Goal: Information Seeking & Learning: Learn about a topic

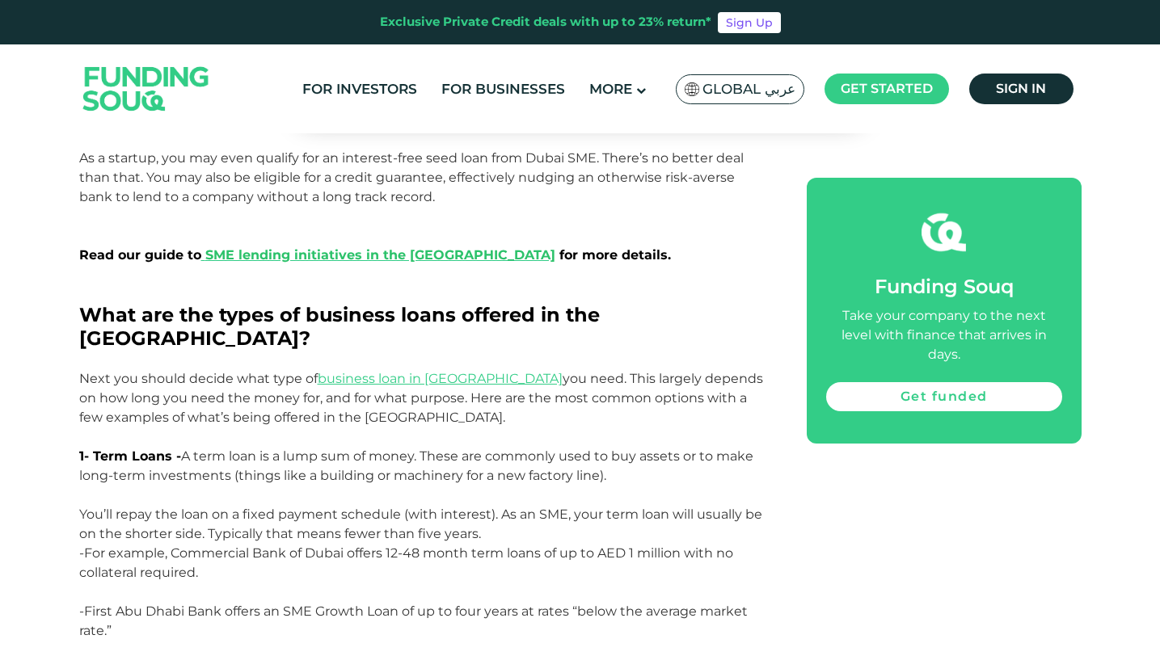
scroll to position [1940, 0]
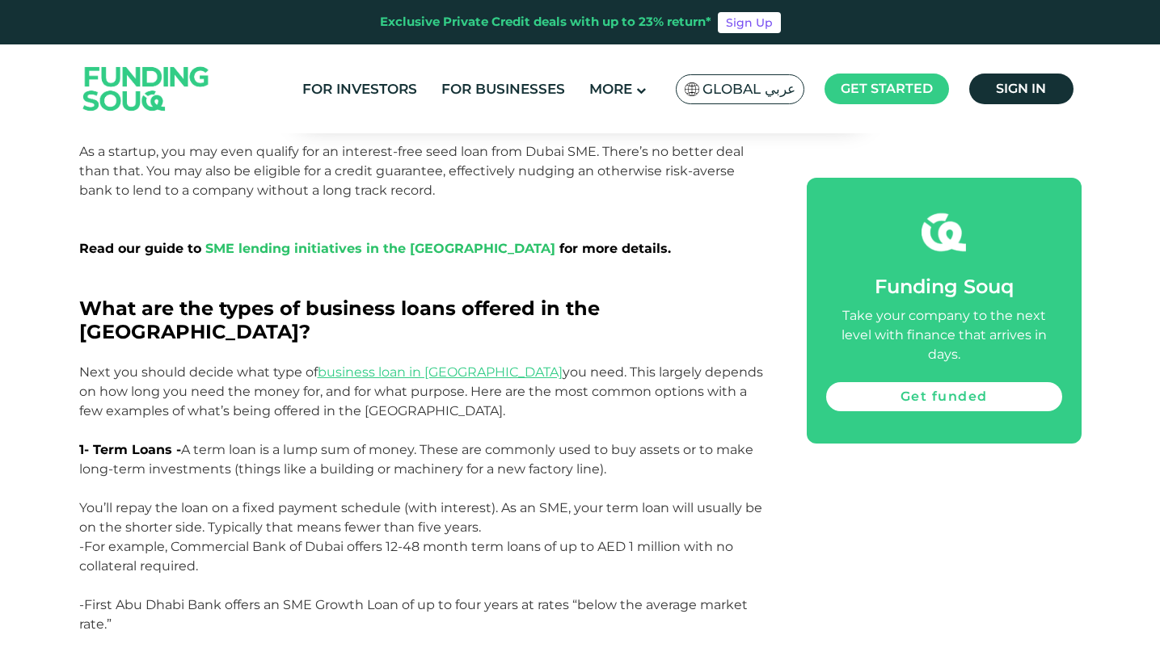
click at [323, 246] on span "SME lending initiatives in the UAE" at bounding box center [380, 248] width 350 height 15
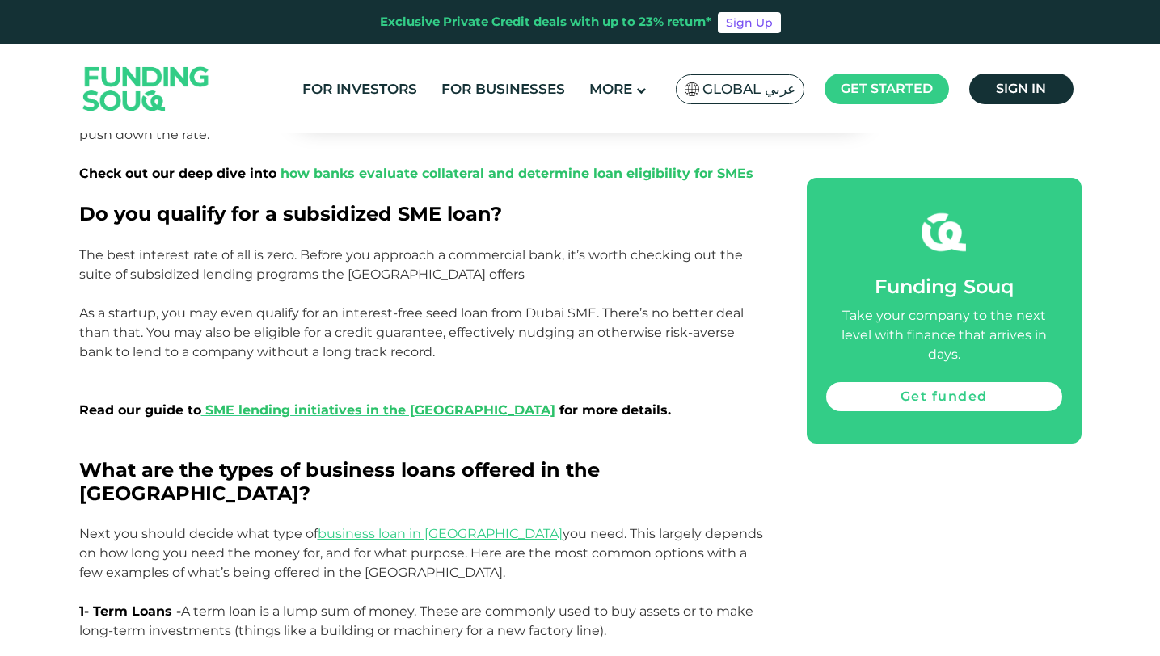
scroll to position [1811, 0]
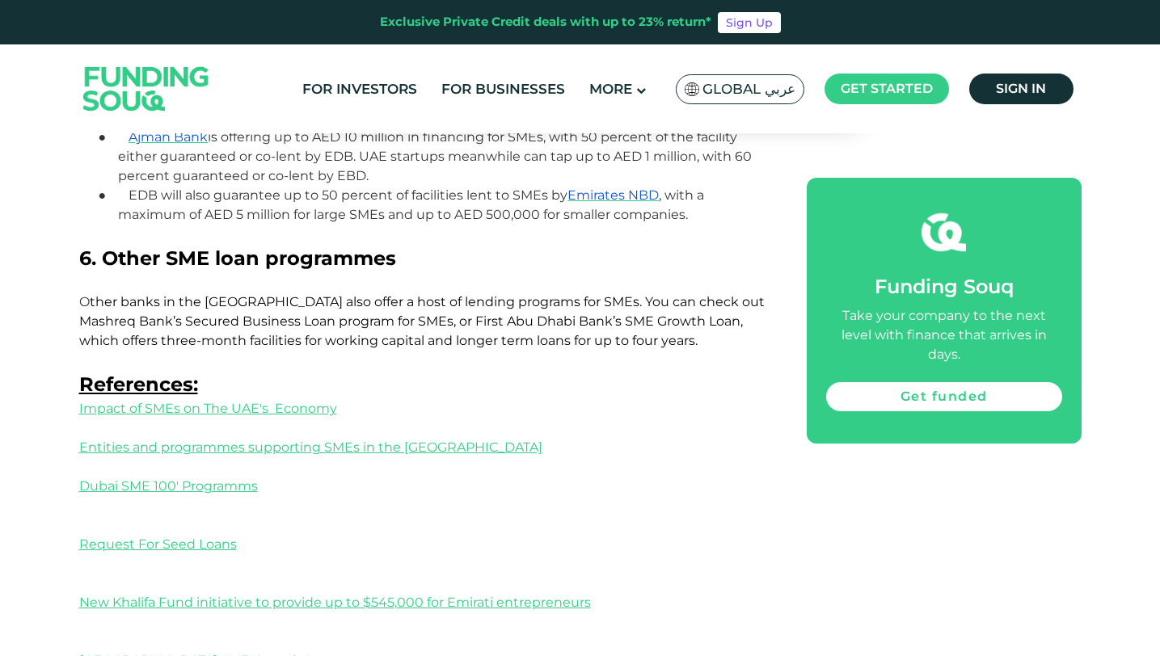
scroll to position [2361, 0]
